Goal: Information Seeking & Learning: Learn about a topic

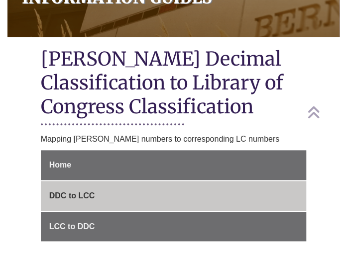
scroll to position [209, 0]
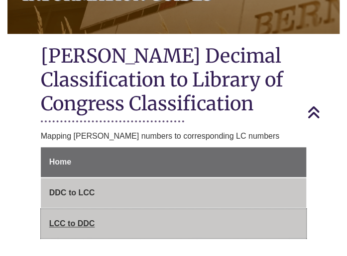
click at [86, 220] on span "LCC to DDC" at bounding box center [72, 224] width 46 height 8
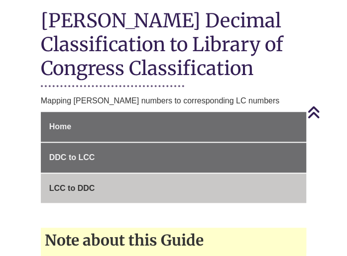
scroll to position [209, 0]
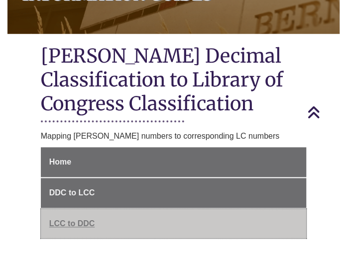
click at [89, 220] on span "LCC to DDC" at bounding box center [72, 224] width 46 height 8
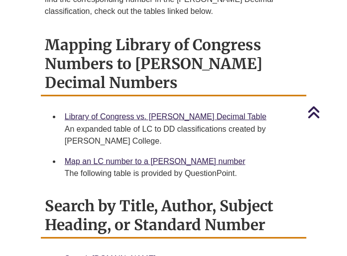
scroll to position [605, 0]
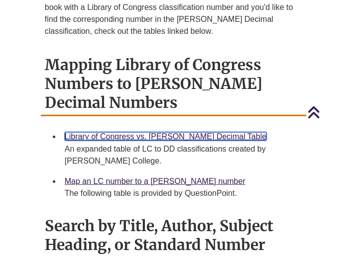
click at [159, 132] on link "Library of Congress vs. [PERSON_NAME] Decimal Table" at bounding box center [166, 136] width 202 height 8
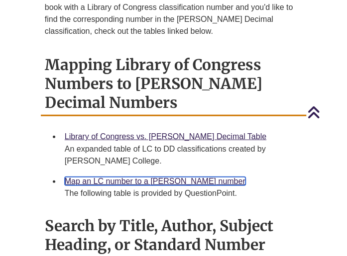
click at [180, 177] on link "Map an LC number to a [PERSON_NAME] number" at bounding box center [155, 181] width 181 height 8
